Goal: Task Accomplishment & Management: Contribute content

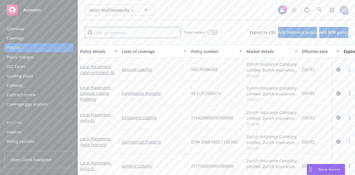
click at [120, 29] on input "Filter by keyword..." at bounding box center [132, 32] width 96 height 11
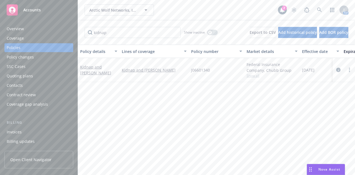
click at [279, 89] on div "Policy details Lines of coverage Policy number Market details Effective date Ex…" at bounding box center [216, 108] width 277 height 126
click at [249, 32] on button "Export to CSV" at bounding box center [262, 32] width 26 height 11
click at [209, 32] on icon "button" at bounding box center [210, 32] width 2 height 2
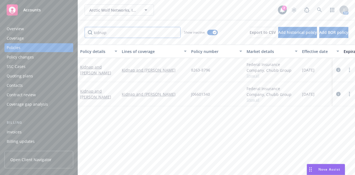
click at [107, 31] on input "kidnap" at bounding box center [132, 32] width 96 height 11
type input "[GEOGRAPHIC_DATA]"
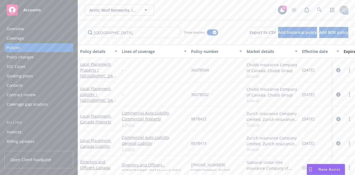
click at [207, 30] on button "button" at bounding box center [212, 33] width 11 height 6
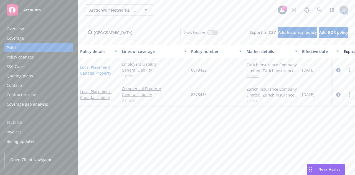
click at [100, 69] on link "Local Placement - Canada Property" at bounding box center [95, 70] width 31 height 11
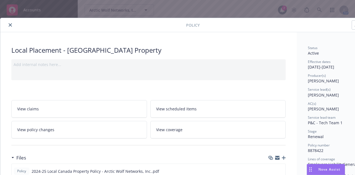
scroll to position [115, 0]
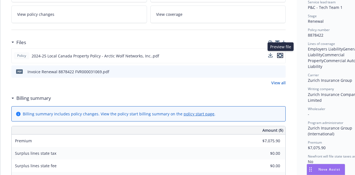
click at [280, 54] on icon "preview file" at bounding box center [279, 55] width 5 height 4
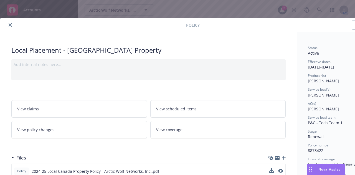
click at [9, 25] on icon "close" at bounding box center [10, 24] width 3 height 3
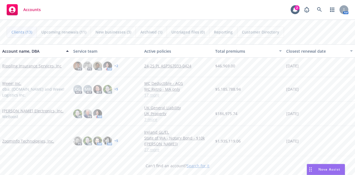
scroll to position [204, 0]
click at [13, 142] on link "ZoomInfo Technologies, Inc." at bounding box center [28, 141] width 52 height 6
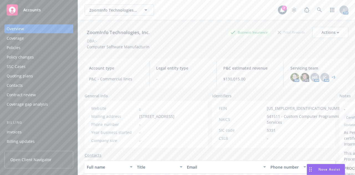
click at [37, 45] on div "Policies" at bounding box center [39, 47] width 64 height 9
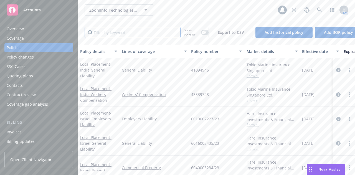
click at [109, 35] on input "Filter by keyword..." at bounding box center [132, 32] width 96 height 11
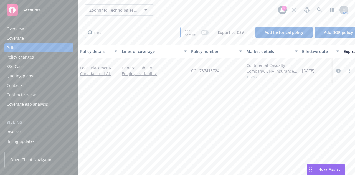
type input "cana"
click at [252, 76] on span "Show all" at bounding box center [271, 76] width 51 height 5
click at [51, 30] on div "Overview" at bounding box center [39, 28] width 64 height 9
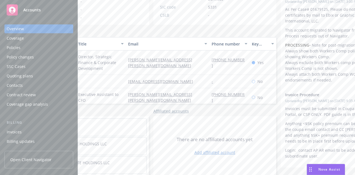
scroll to position [139, 0]
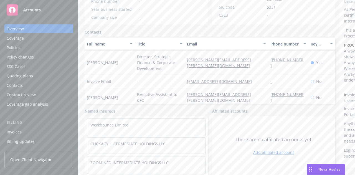
click at [30, 45] on div "Policies" at bounding box center [39, 47] width 64 height 9
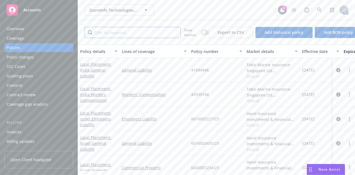
click at [124, 32] on input "Filter by keyword..." at bounding box center [132, 32] width 96 height 11
type input "[GEOGRAPHIC_DATA]"
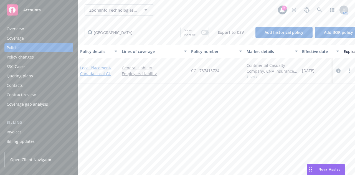
click at [88, 70] on span "- [GEOGRAPHIC_DATA] Local GL" at bounding box center [95, 70] width 31 height 11
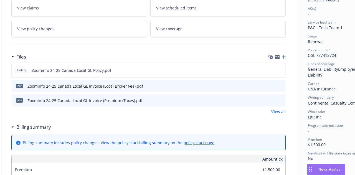
scroll to position [101, 0]
click at [281, 68] on icon "preview file" at bounding box center [279, 70] width 5 height 4
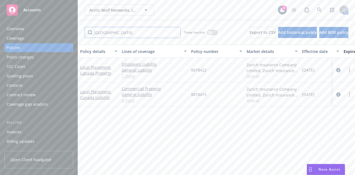
click at [107, 32] on input "[GEOGRAPHIC_DATA]" at bounding box center [132, 32] width 96 height 11
type input "japan"
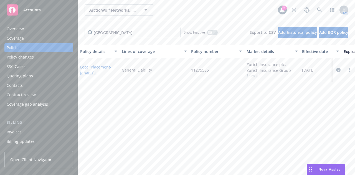
click at [89, 70] on span "- Japan GL" at bounding box center [95, 69] width 31 height 11
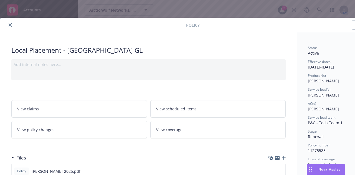
scroll to position [126, 0]
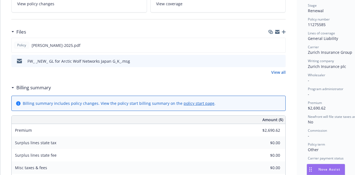
click at [285, 32] on icon "button" at bounding box center [283, 32] width 4 height 4
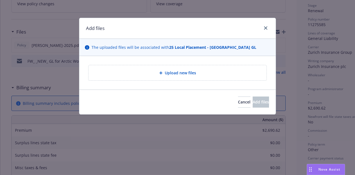
click at [185, 70] on span "Upload new files" at bounding box center [180, 73] width 31 height 6
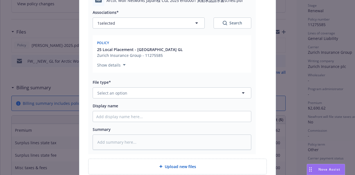
scroll to position [80, 0]
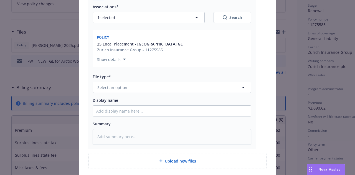
click at [159, 93] on div "Associations* 1 selected Search Policy 25 Local Placement - Japan GL Zurich Ins…" at bounding box center [172, 72] width 158 height 143
click at [145, 84] on button "Select an option" at bounding box center [172, 87] width 158 height 11
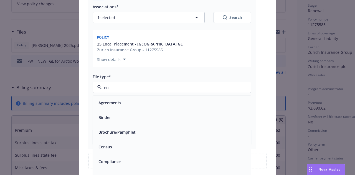
type input "end"
drag, startPoint x: 112, startPoint y: 101, endPoint x: 103, endPoint y: 102, distance: 9.5
click at [103, 102] on span "Endorsement" at bounding box center [110, 103] width 25 height 6
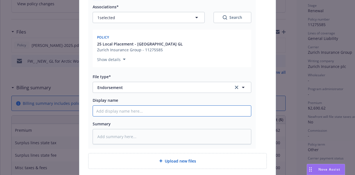
click at [131, 112] on input "Display name" at bounding box center [172, 111] width 158 height 11
type textarea "x"
type input "J"
type textarea "x"
type input "Jap"
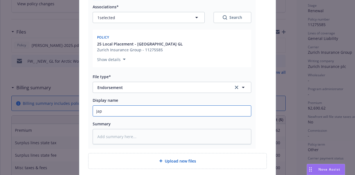
type textarea "x"
type input "Japa"
type textarea "x"
type input "Japan"
type textarea "x"
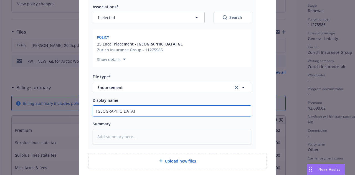
type input "Japan"
type textarea "x"
type input "Japan E"
type textarea "x"
type input "Japan EL"
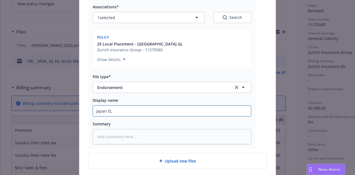
type textarea "x"
type input "Japan EL"
type textarea "x"
type input "Japan EL e"
type textarea "x"
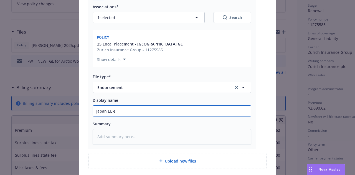
type input "Japan EL en"
type textarea "x"
type input "Japan EL end"
type textarea "x"
type input "Japan EL endt"
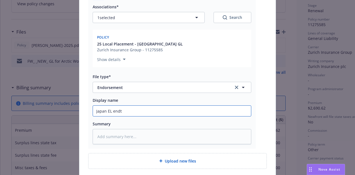
scroll to position [125, 0]
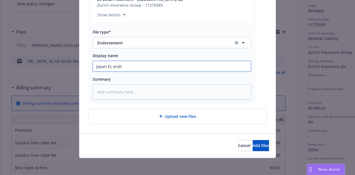
type textarea "x"
type input "Japan EL endt"
type textarea "x"
type input "Japan EL endt ("
type textarea "x"
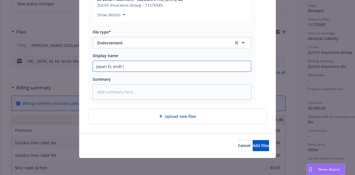
type input "Japan EL endt (n"
type textarea "x"
type input "Japan EL endt (no"
type textarea "x"
type input "Japan EL endt (no"
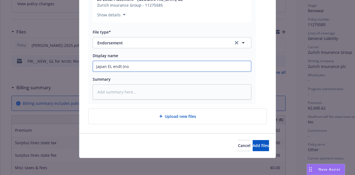
type textarea "x"
type input "Japan EL endt (no A"
type textarea "x"
type input "Japan EL endt (no AP"
type textarea "x"
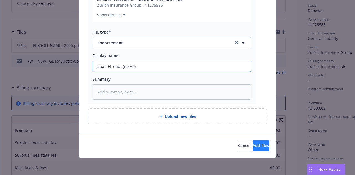
type input "Japan EL endt (no AP)"
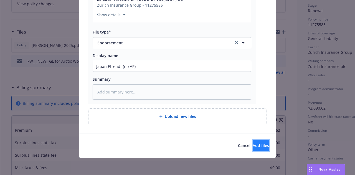
drag, startPoint x: 252, startPoint y: 144, endPoint x: 252, endPoint y: 141, distance: 2.8
click at [252, 141] on button "Add files" at bounding box center [260, 145] width 16 height 11
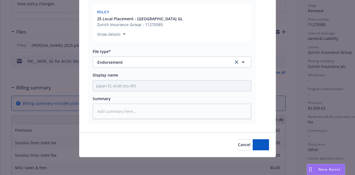
scroll to position [105, 0]
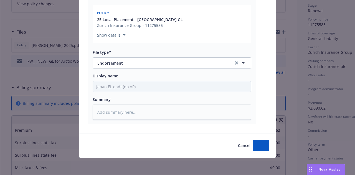
type textarea "x"
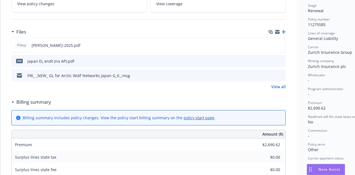
click at [290, 33] on div "Local Placement - Japan GL Add internal notes here... View claims View schedule…" at bounding box center [148, 157] width 296 height 503
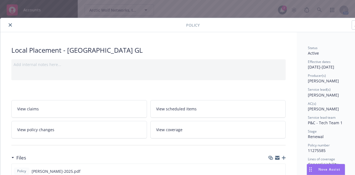
click at [9, 23] on icon "close" at bounding box center [10, 24] width 3 height 3
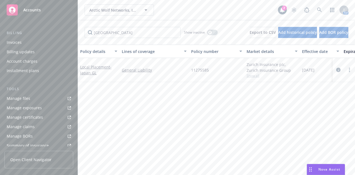
scroll to position [95, 0]
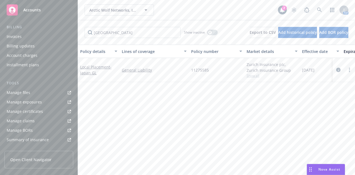
click at [27, 91] on div "Manage files" at bounding box center [19, 92] width 24 height 9
